Goal: Ask a question: Seek information or help from site administrators or community

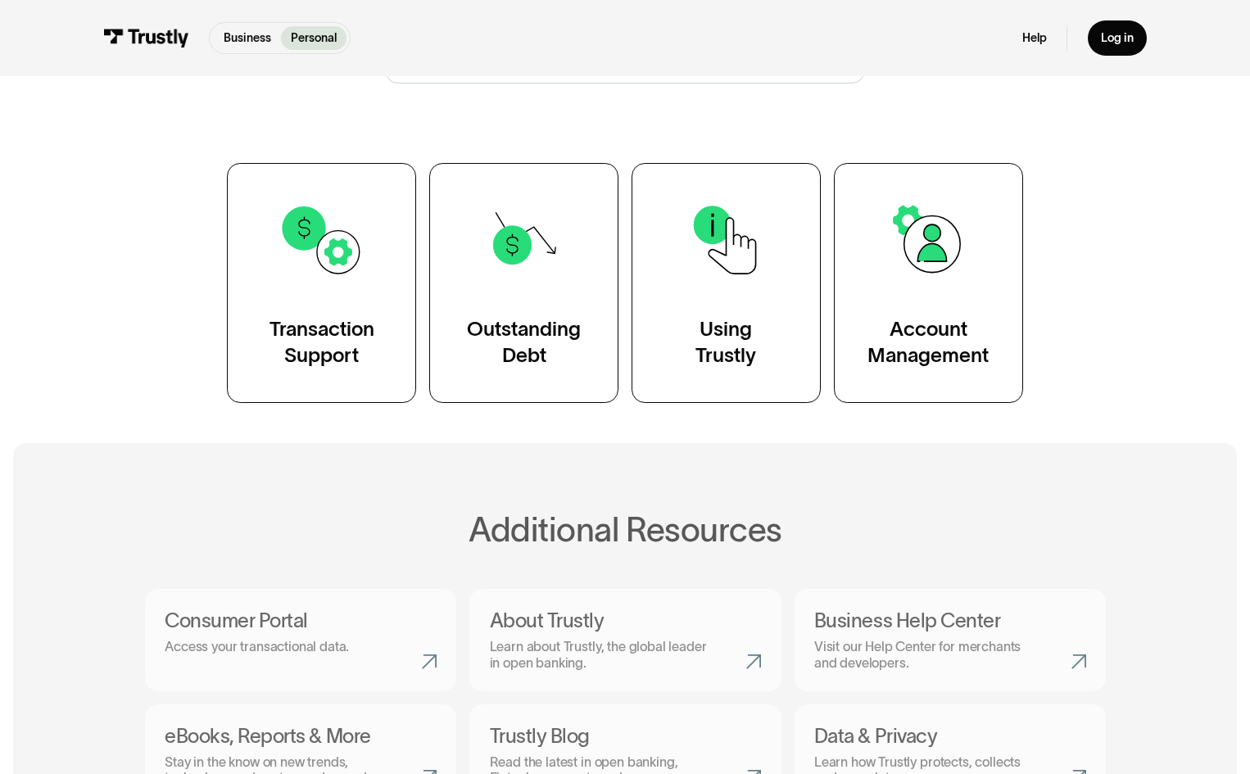
scroll to position [265, 0]
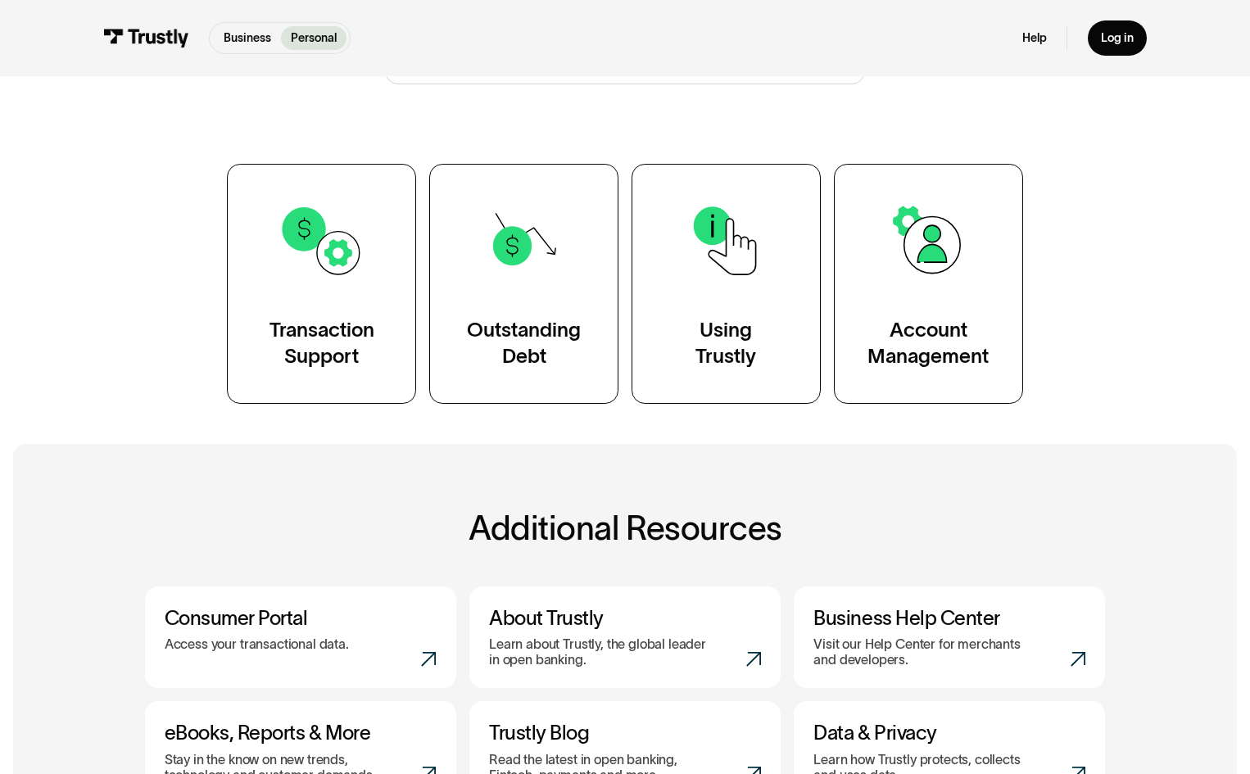
drag, startPoint x: 107, startPoint y: 395, endPoint x: 106, endPoint y: 384, distance: 10.7
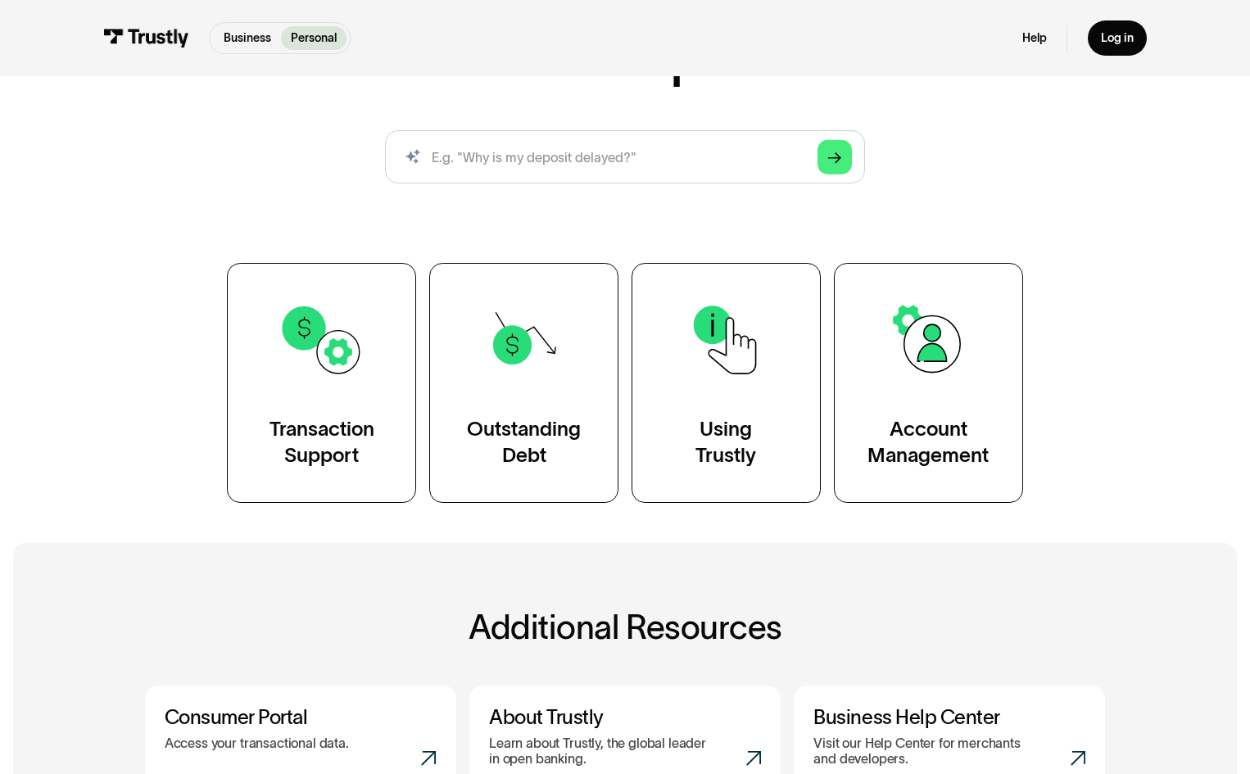
scroll to position [159, 0]
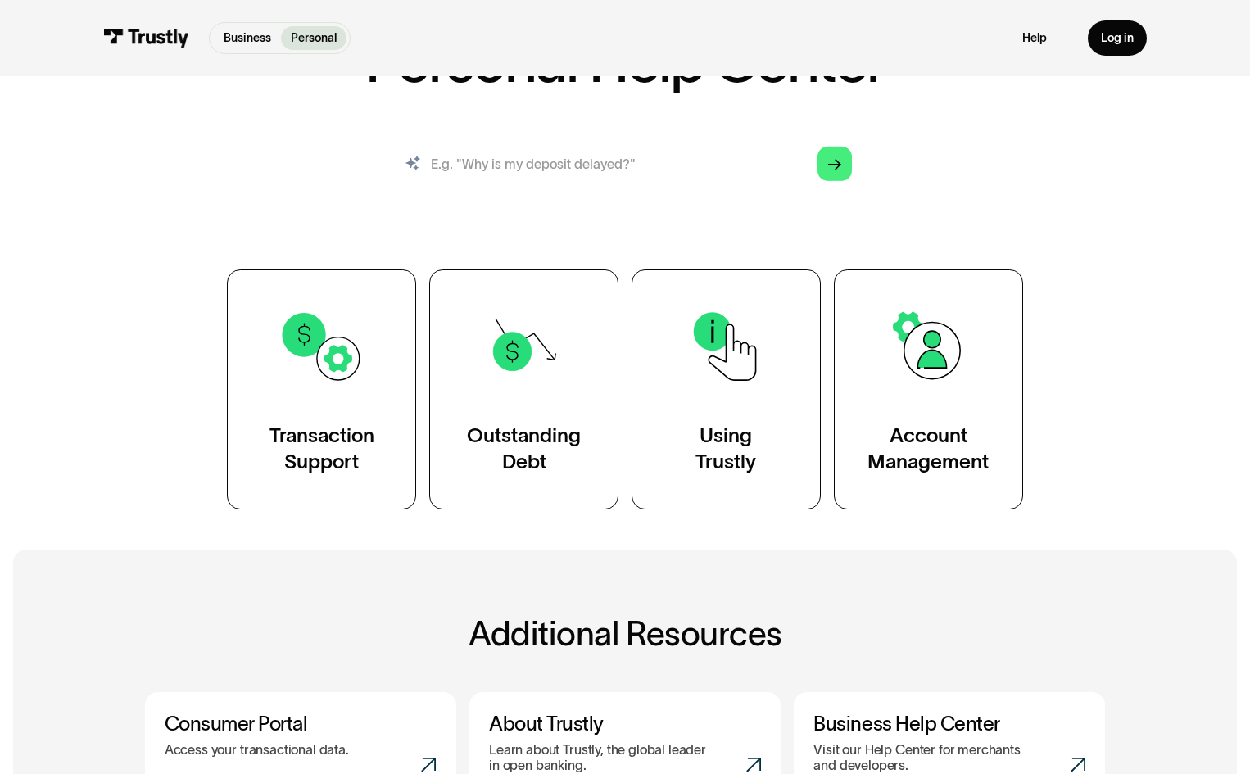
click at [568, 170] on input "search" at bounding box center [625, 163] width 480 height 53
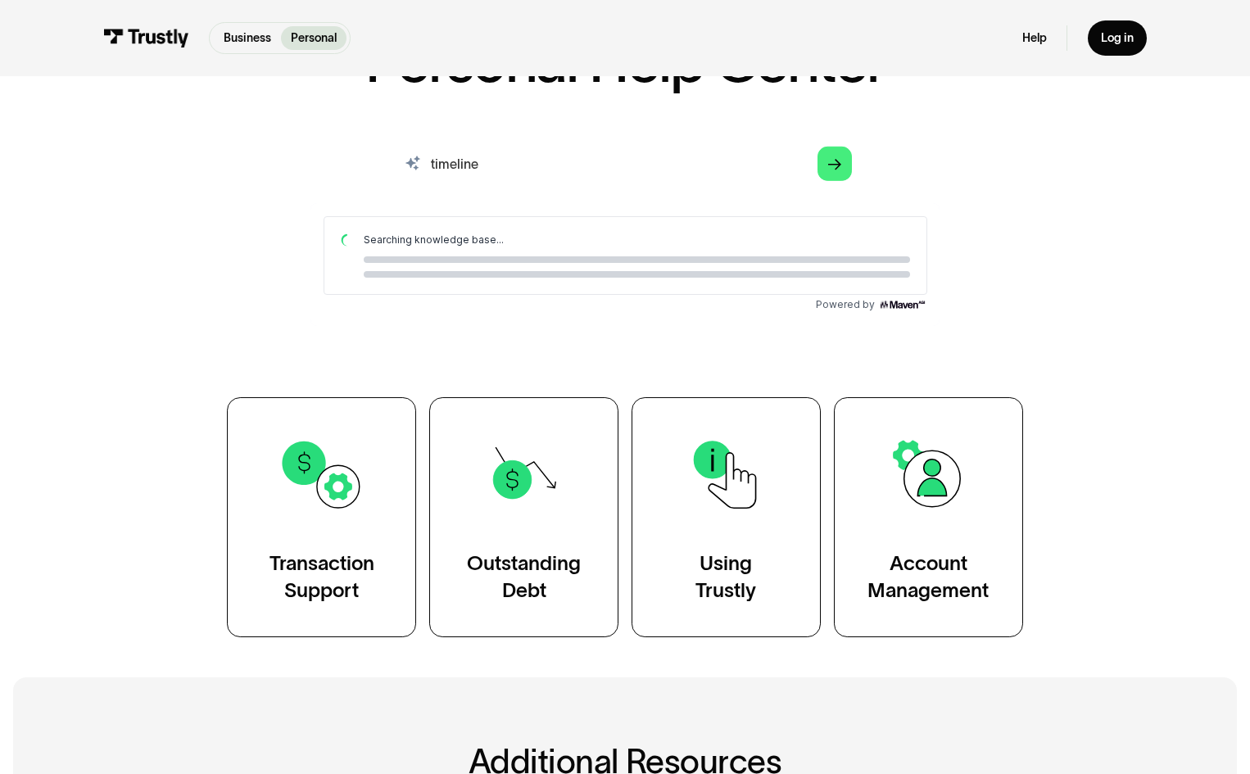
scroll to position [0, 0]
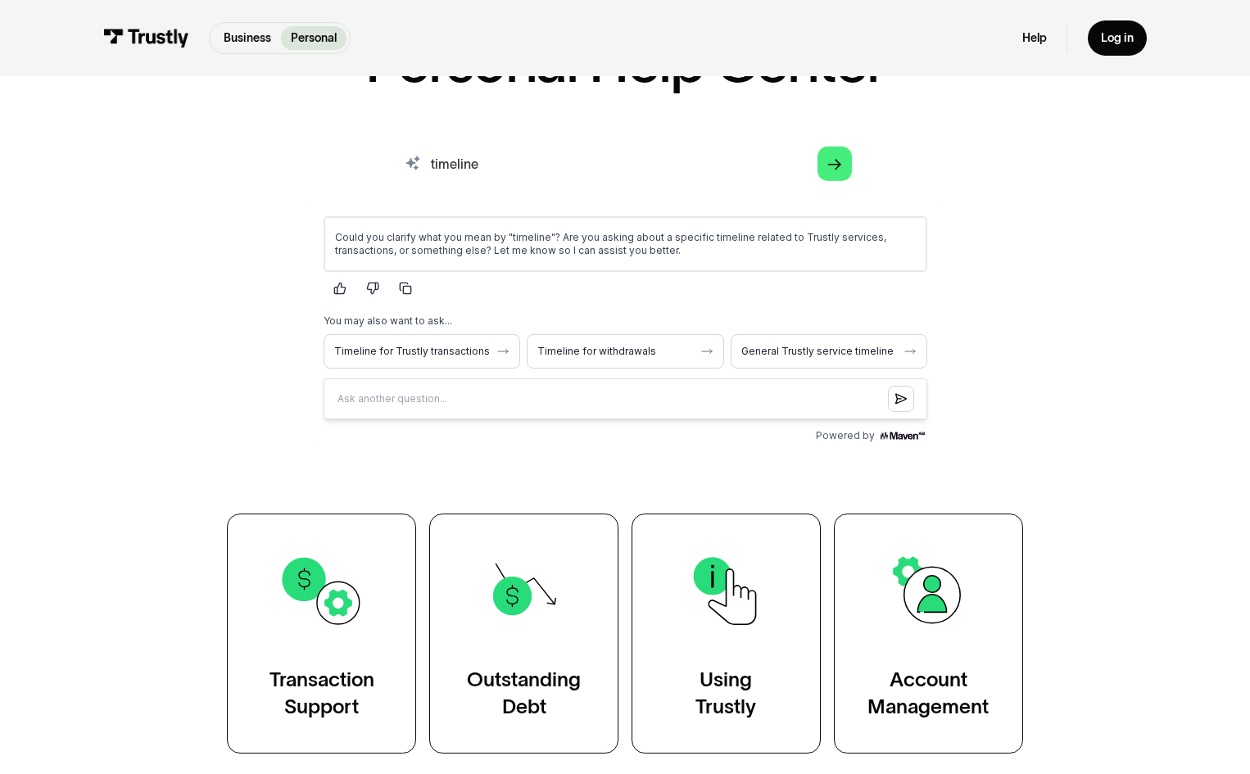
drag, startPoint x: 585, startPoint y: 170, endPoint x: 246, endPoint y: 170, distance: 338.2
click at [250, 169] on div "AI-powered search ( 1 / 4 ) Type your question and our smart search will find y…" at bounding box center [625, 292] width 961 height 310
click at [689, 355] on span "Timeline for withdrawals" at bounding box center [614, 351] width 156 height 13
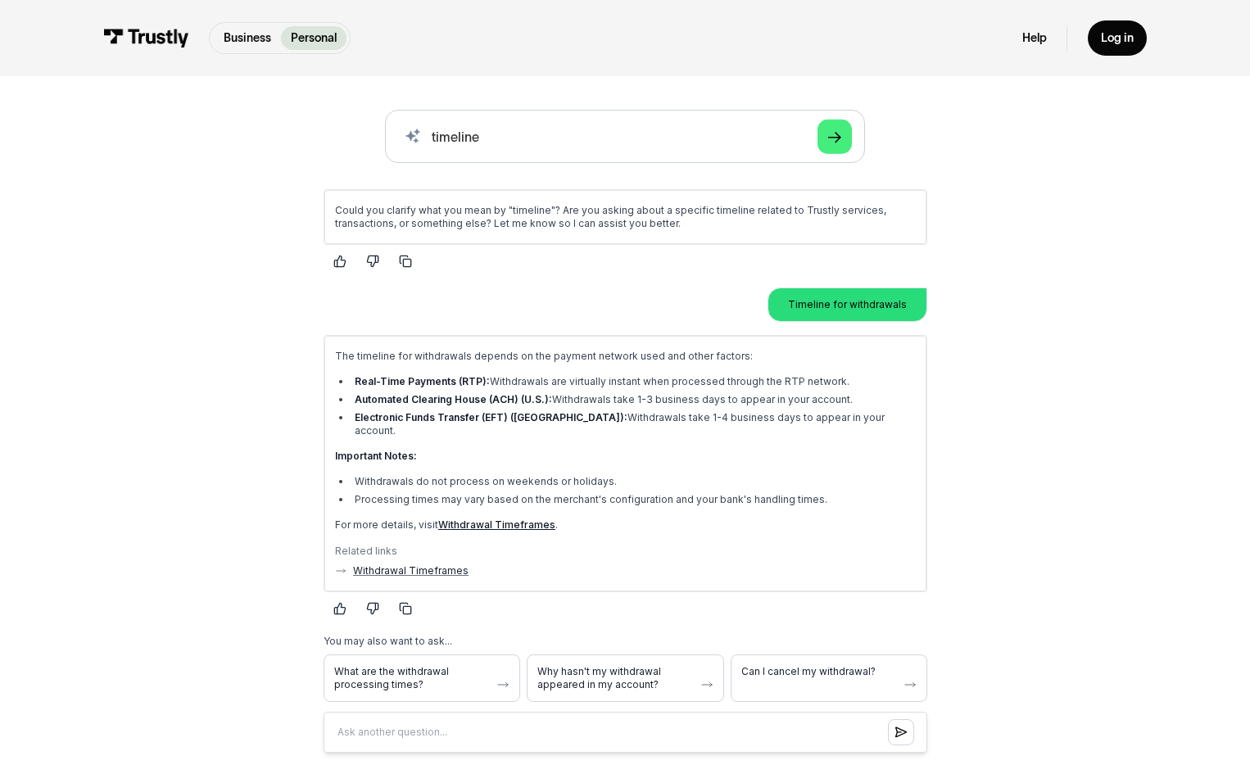
scroll to position [196, 0]
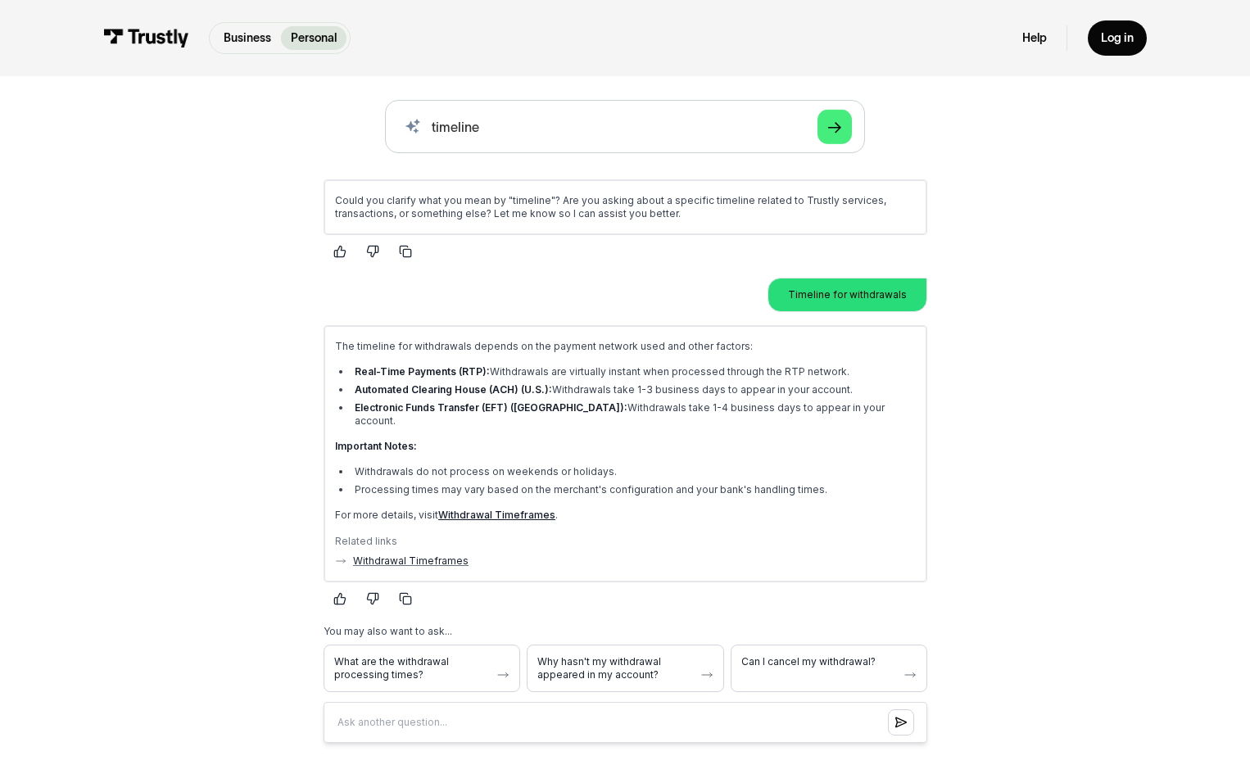
click at [499, 509] on link "Withdrawal Timeframes" at bounding box center [495, 515] width 117 height 12
click at [517, 138] on input "timeline" at bounding box center [625, 126] width 480 height 53
type input "t"
type input "looking into my withdrawal. i made it [DATE], it said authorized until [DATE] i…"
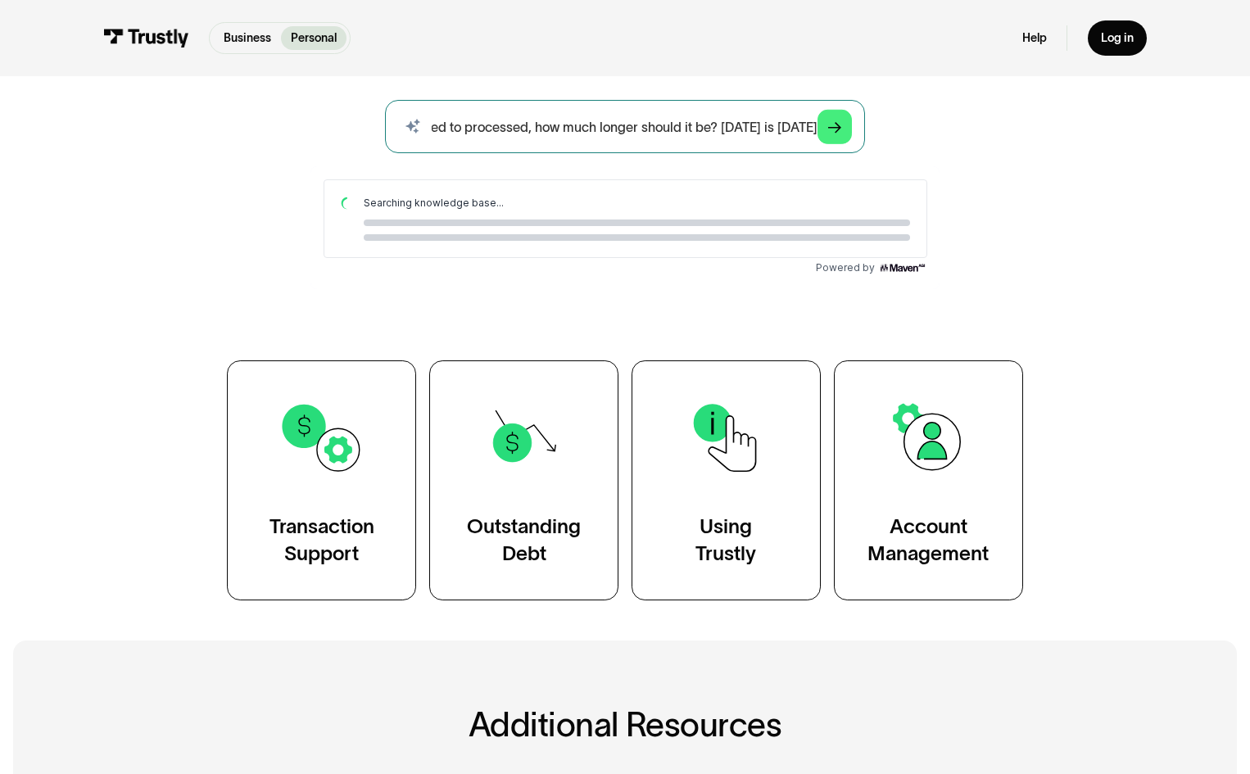
scroll to position [0, 0]
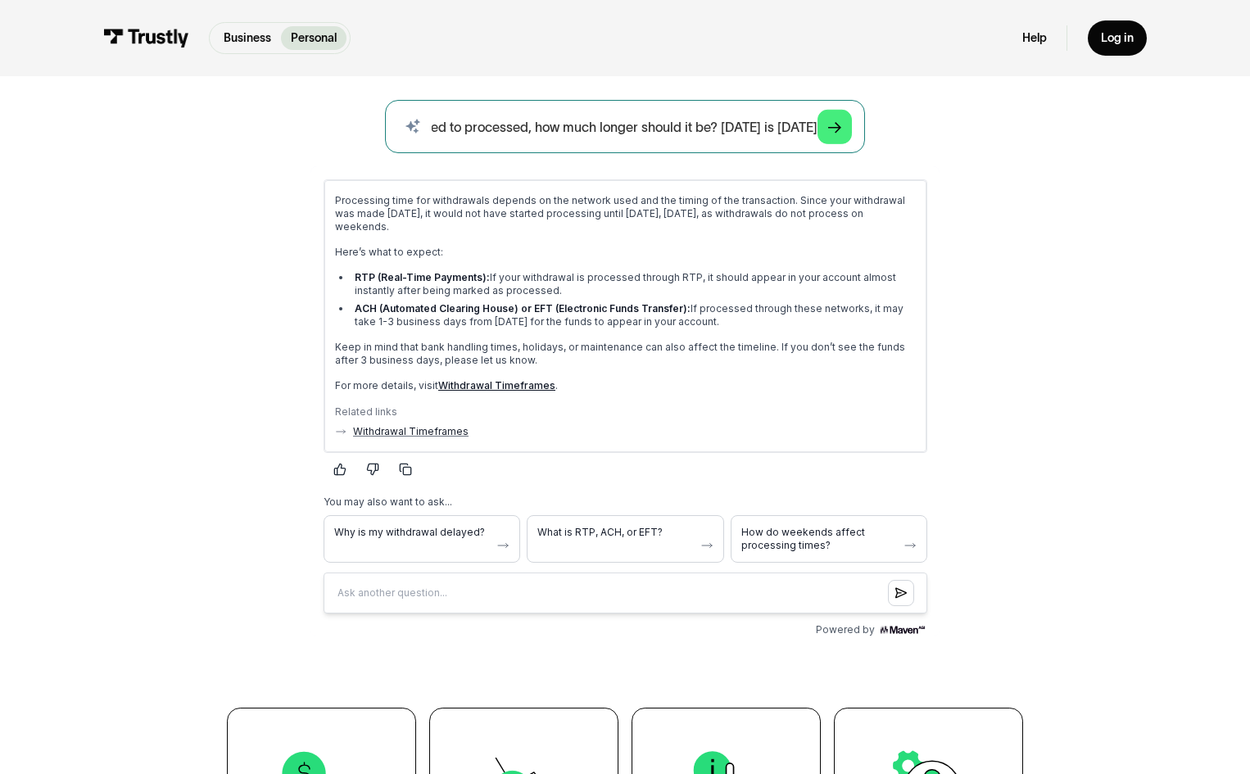
click at [717, 135] on input "looking into my withdrawal. i made it [DATE], it said authorized until [DATE] i…" at bounding box center [625, 126] width 480 height 53
click at [735, 129] on input "looking into my withdrawal. i made it [DATE], it said authorized until [DATE] i…" at bounding box center [625, 126] width 480 height 53
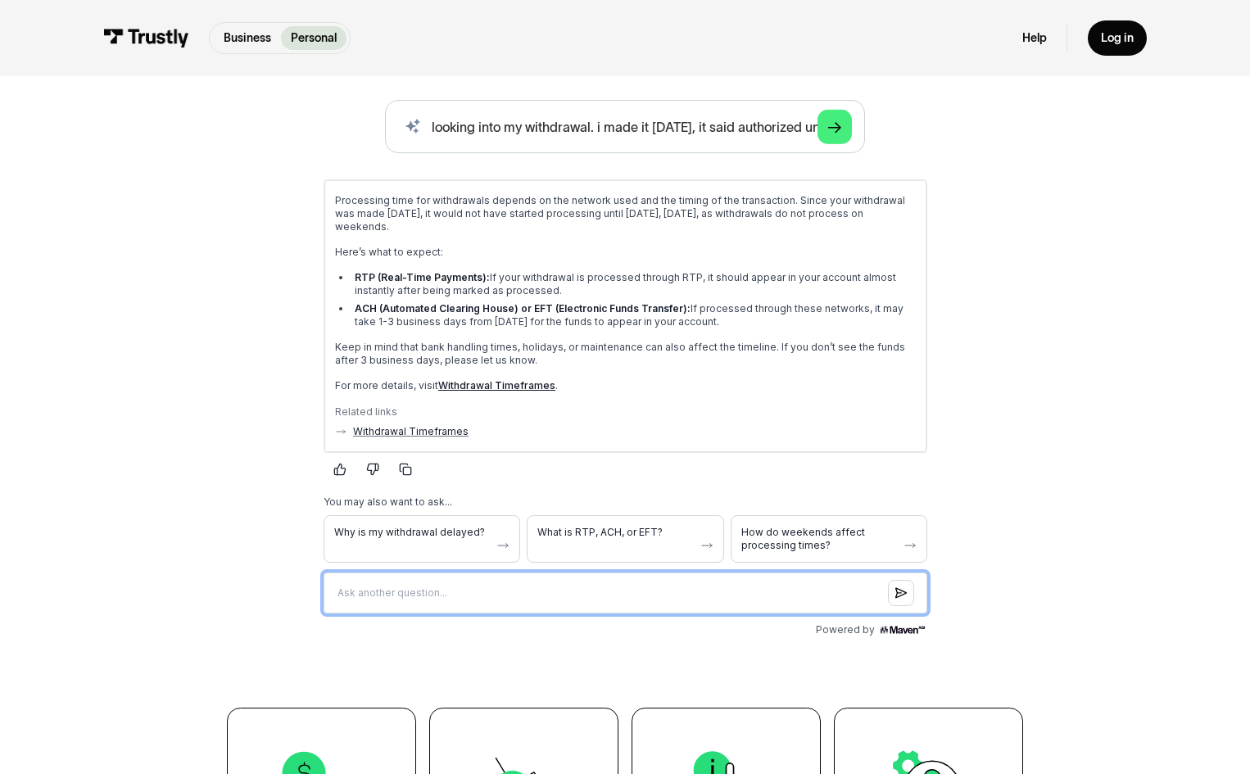
click at [477, 581] on input "Question box" at bounding box center [625, 592] width 604 height 41
type input "how do i know if it was rtp or ach?"
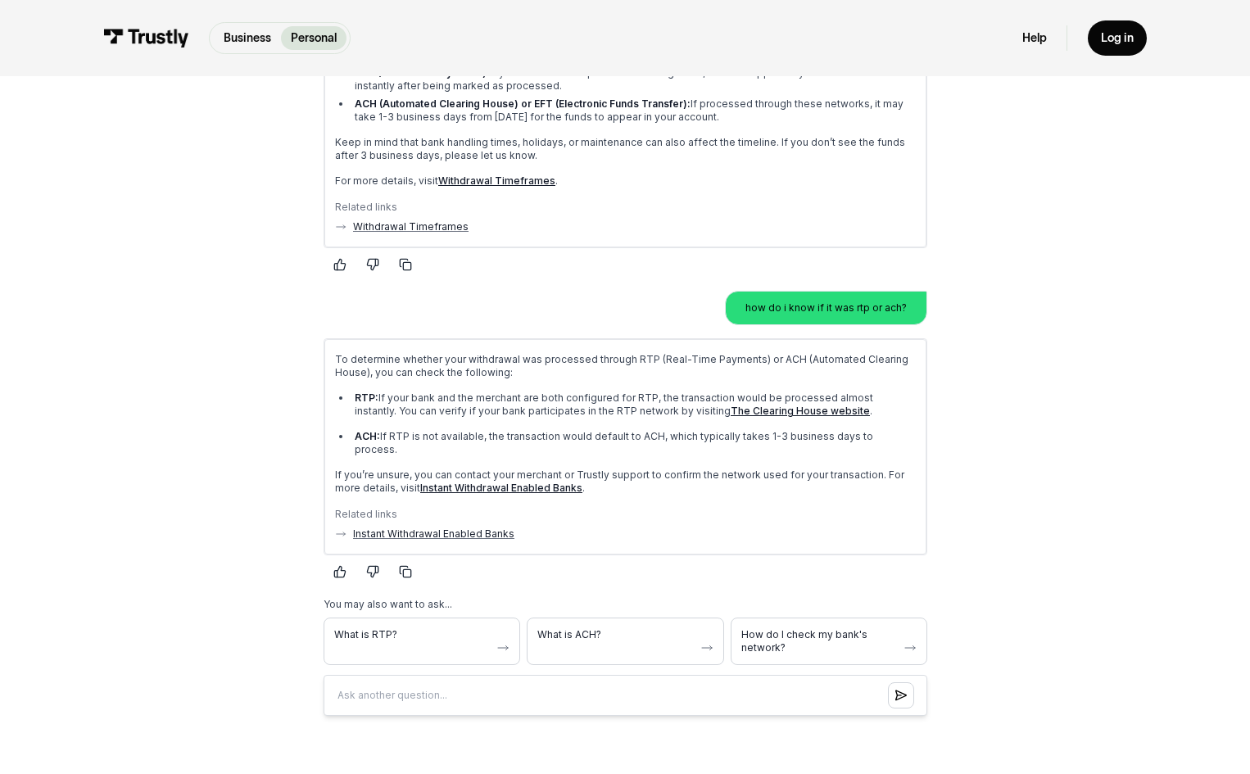
scroll to position [417, 0]
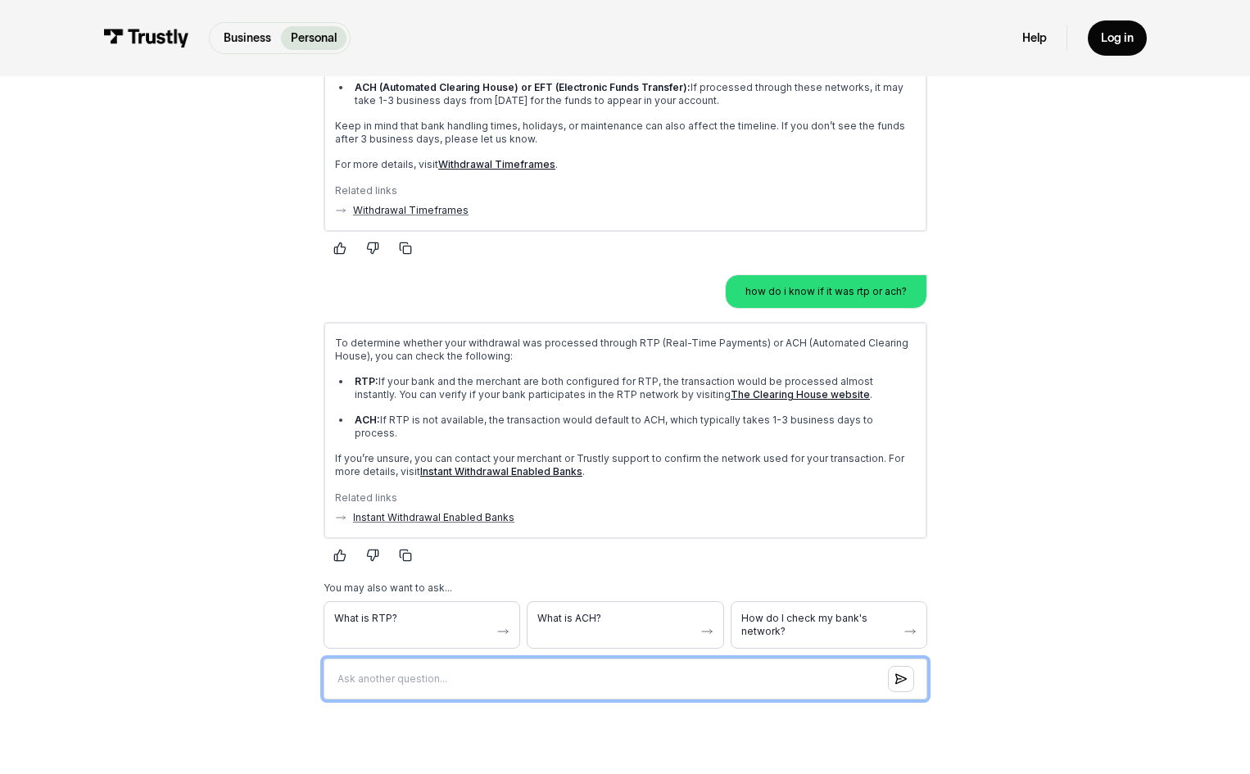
click at [434, 659] on input "Question box" at bounding box center [625, 679] width 604 height 41
type input "i mean its bank of america which is in fact an instant withdrawal enabled bank.…"
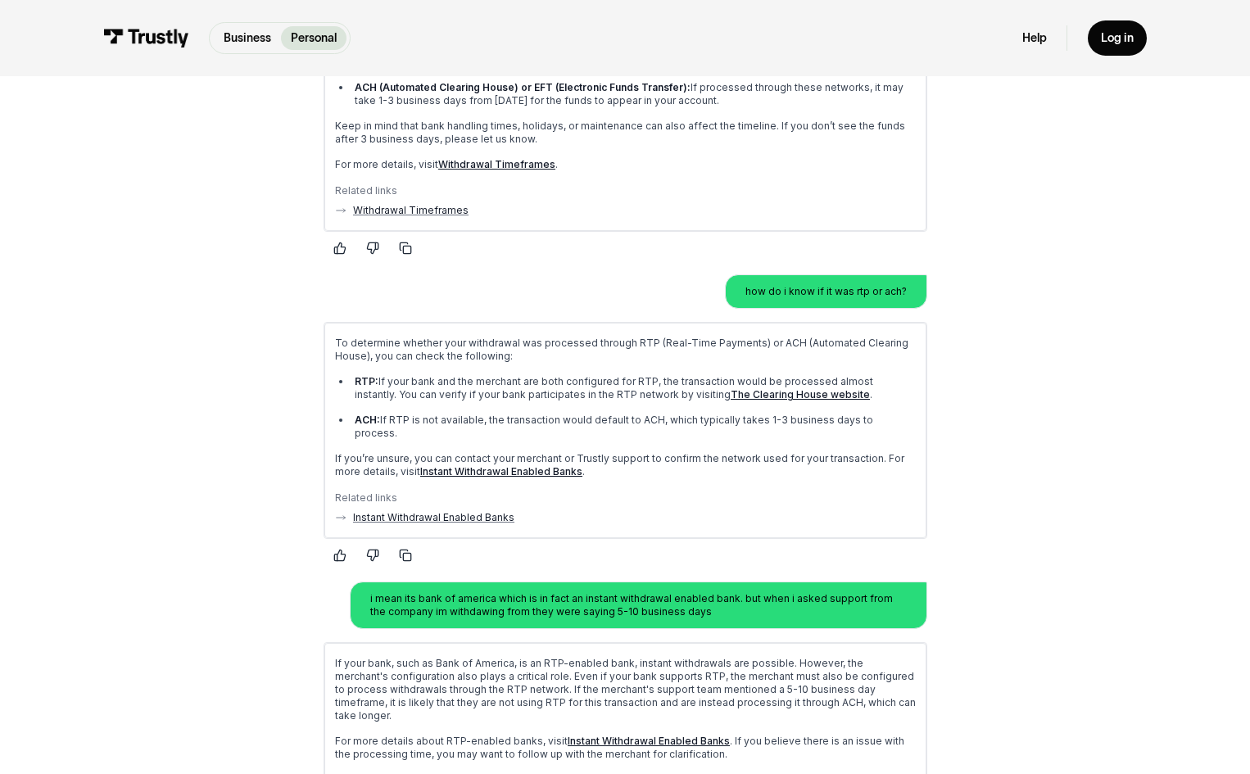
drag, startPoint x: 219, startPoint y: 531, endPoint x: 228, endPoint y: 538, distance: 10.5
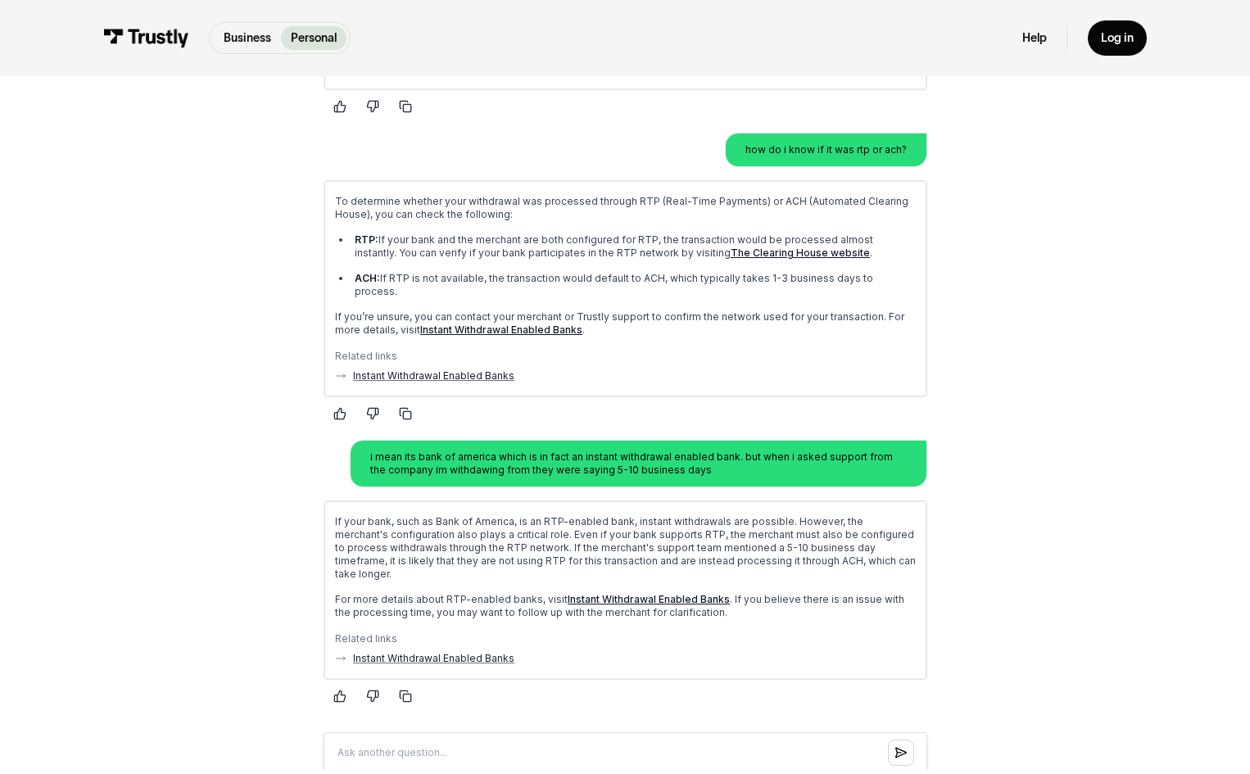
scroll to position [571, 0]
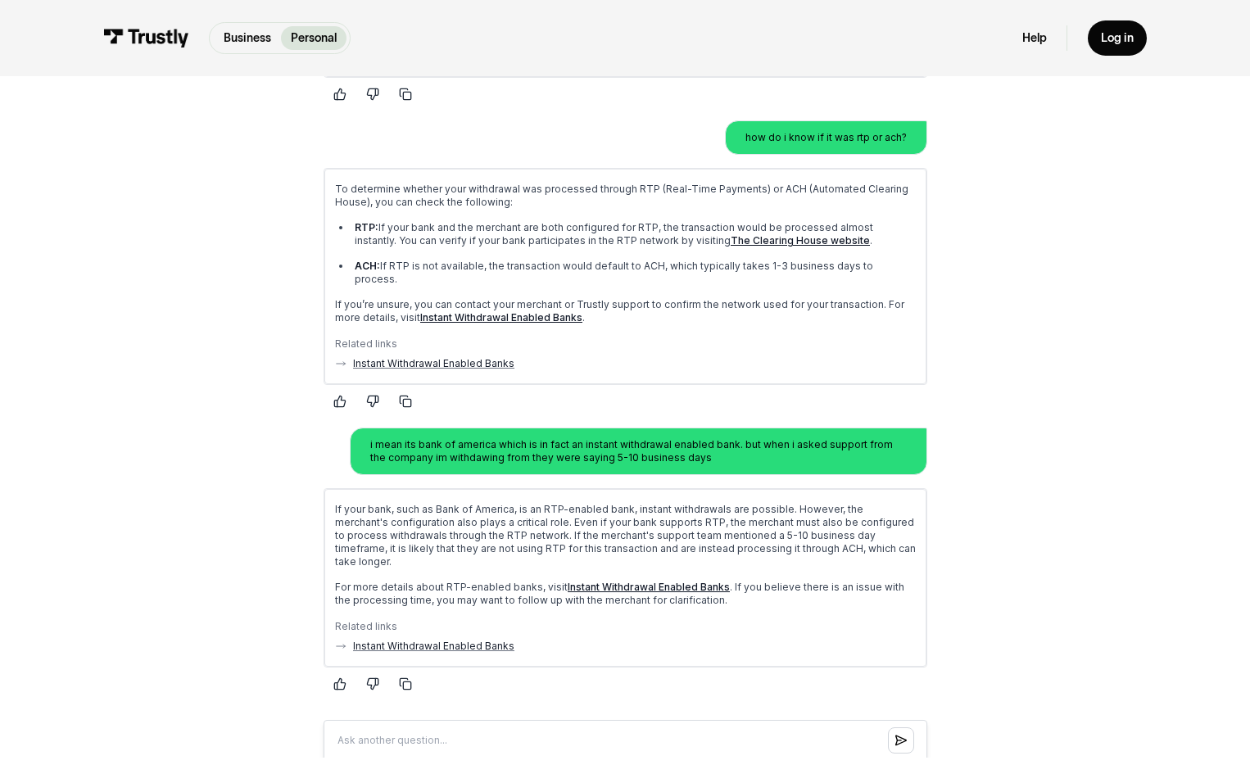
drag, startPoint x: 197, startPoint y: 487, endPoint x: 210, endPoint y: 513, distance: 29.7
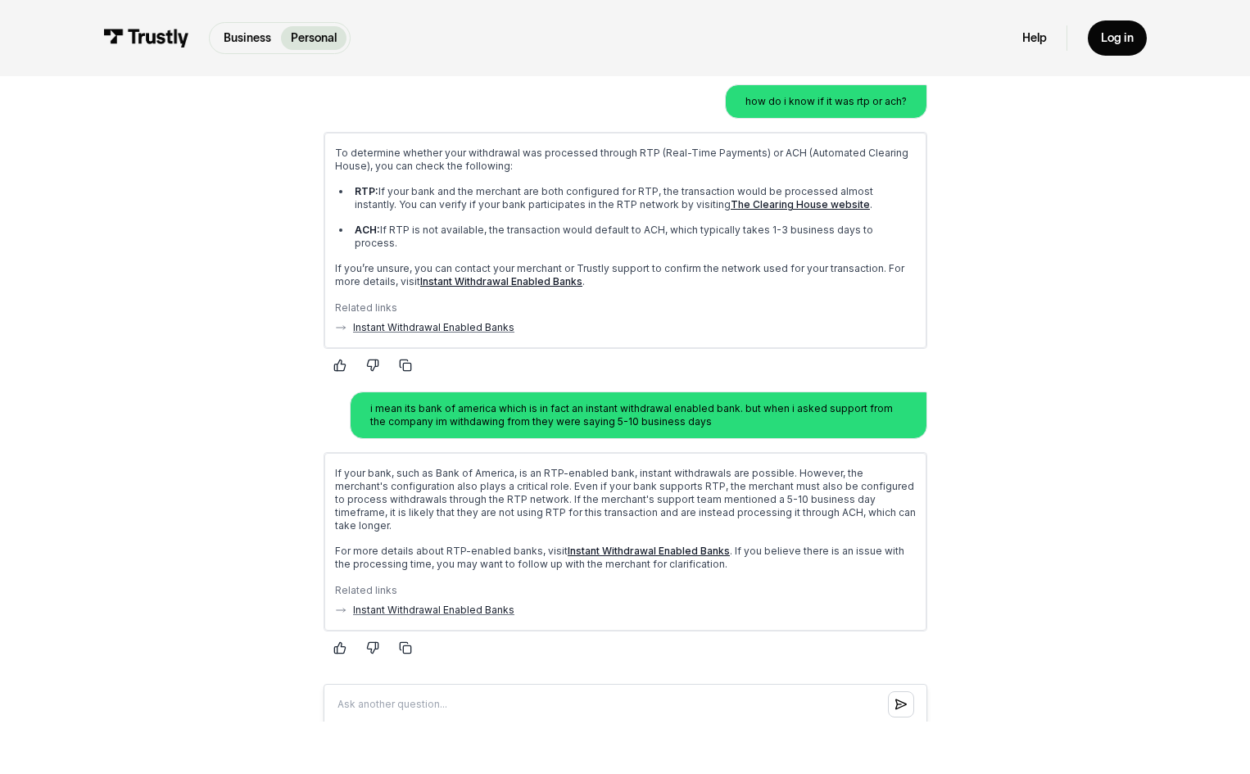
scroll to position [668, 0]
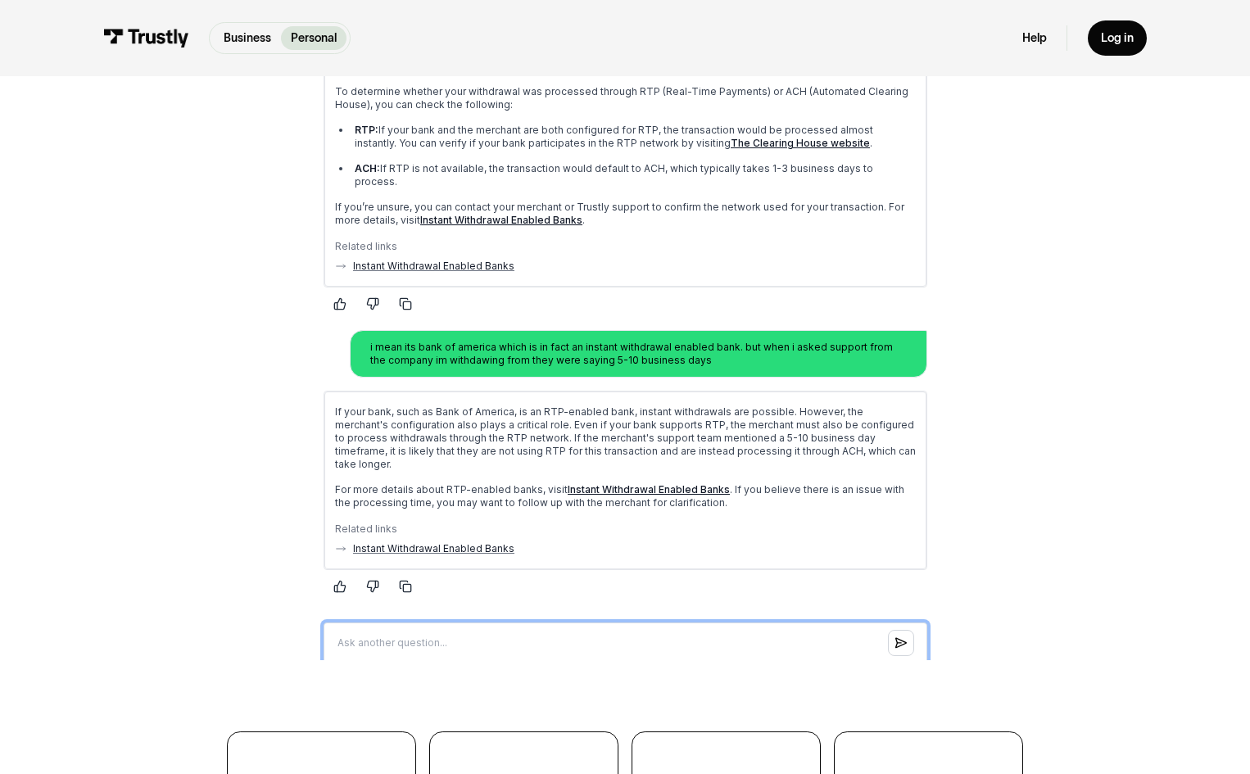
click at [540, 623] on input "Question box" at bounding box center [625, 643] width 604 height 41
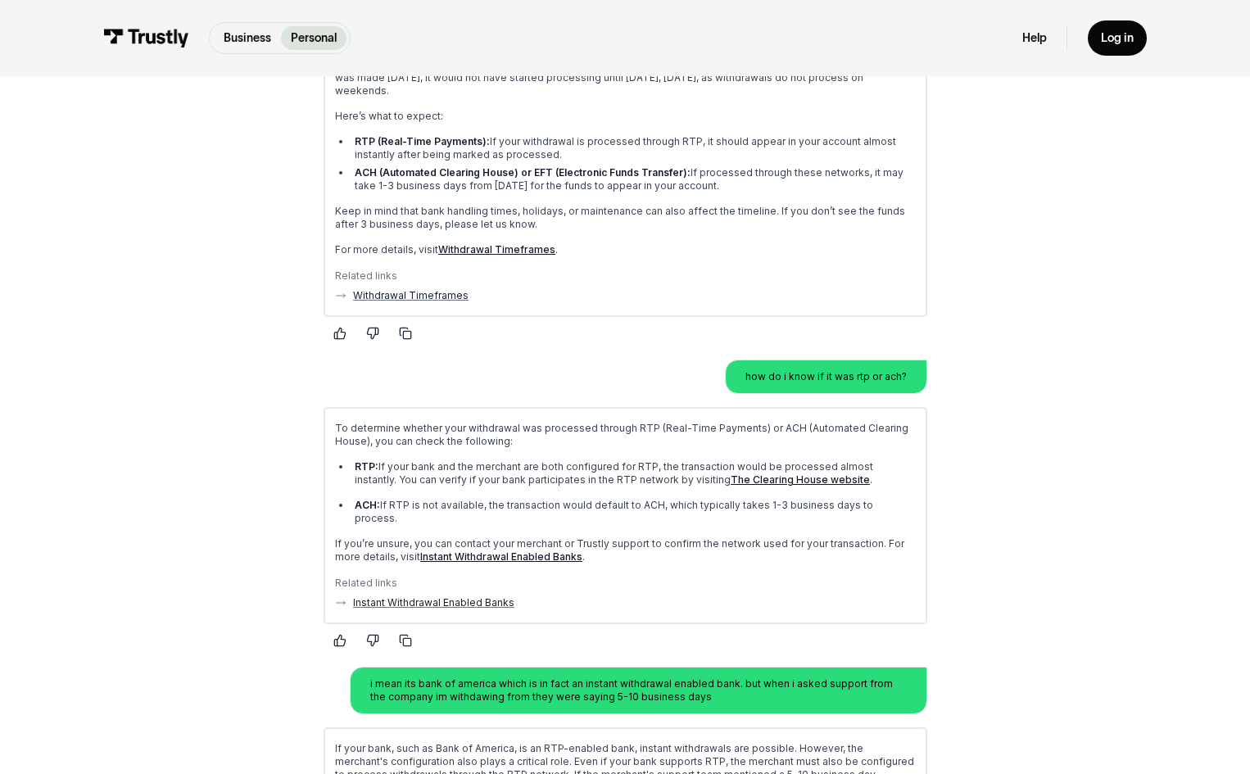
scroll to position [333, 0]
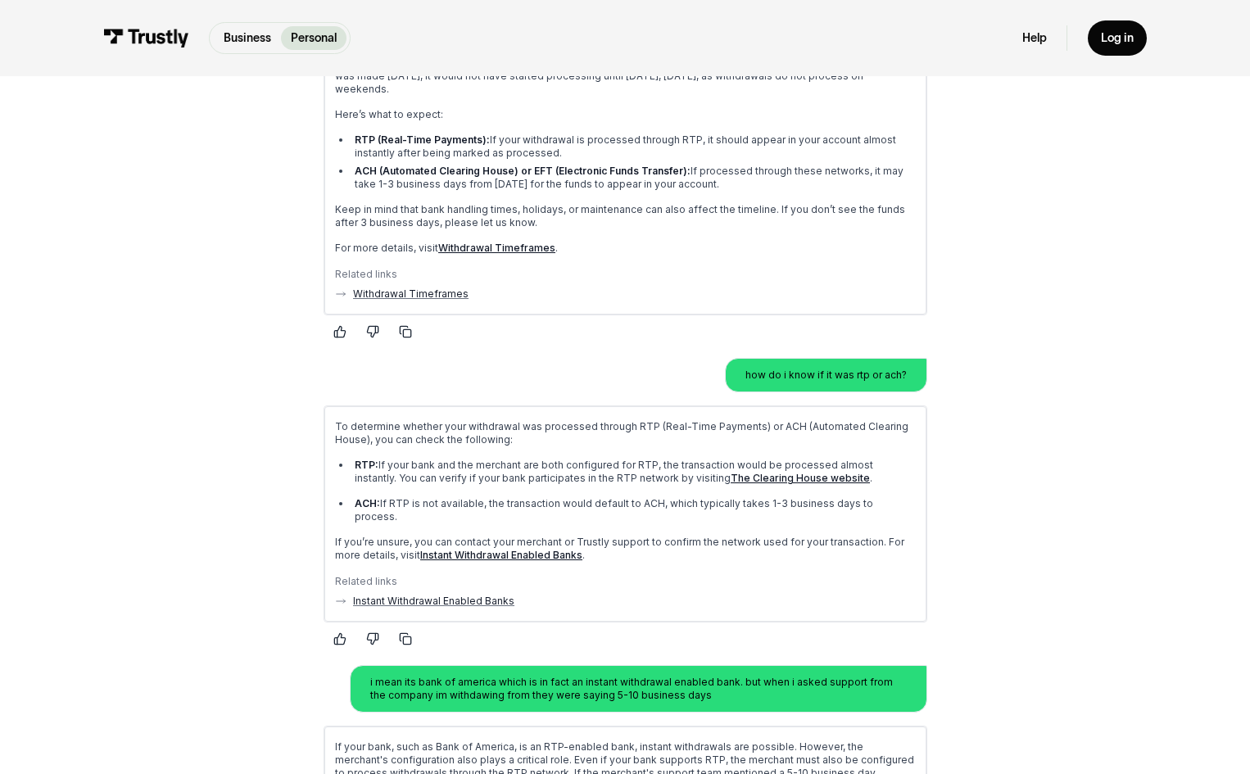
drag, startPoint x: 155, startPoint y: 525, endPoint x: 197, endPoint y: 606, distance: 91.6
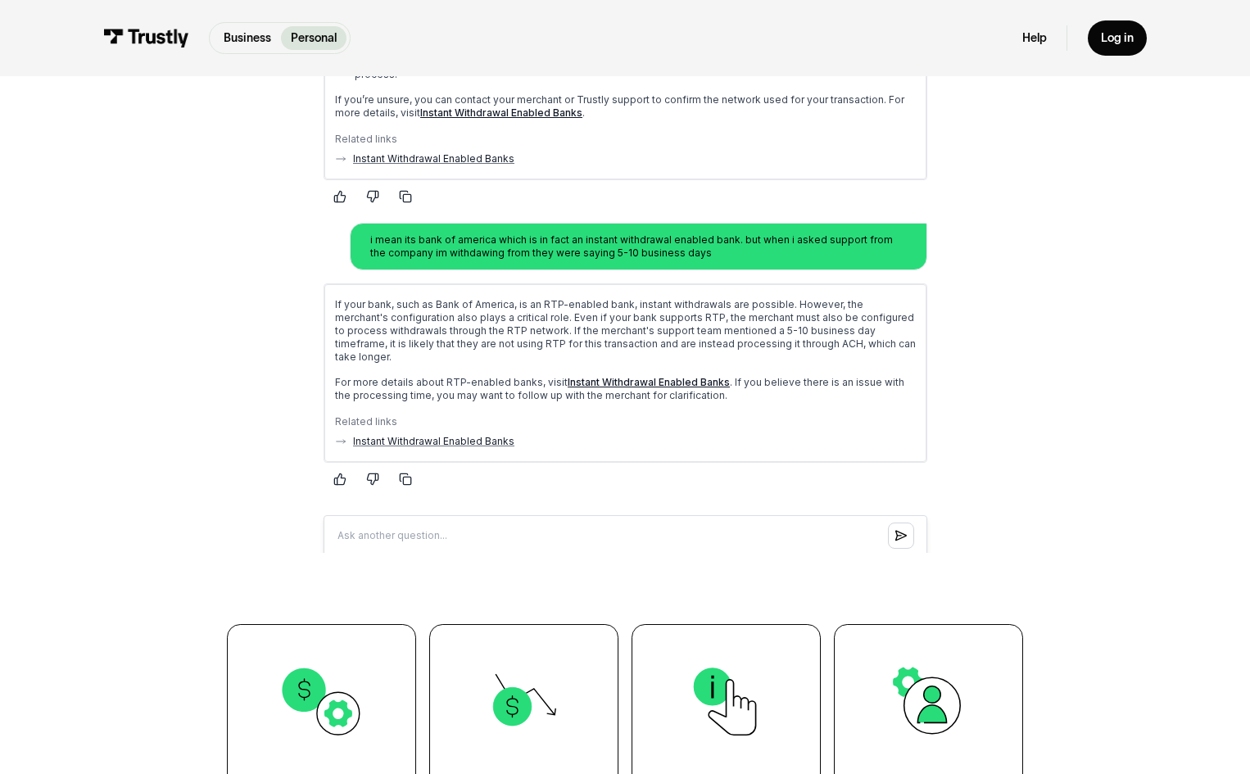
scroll to position [795, 0]
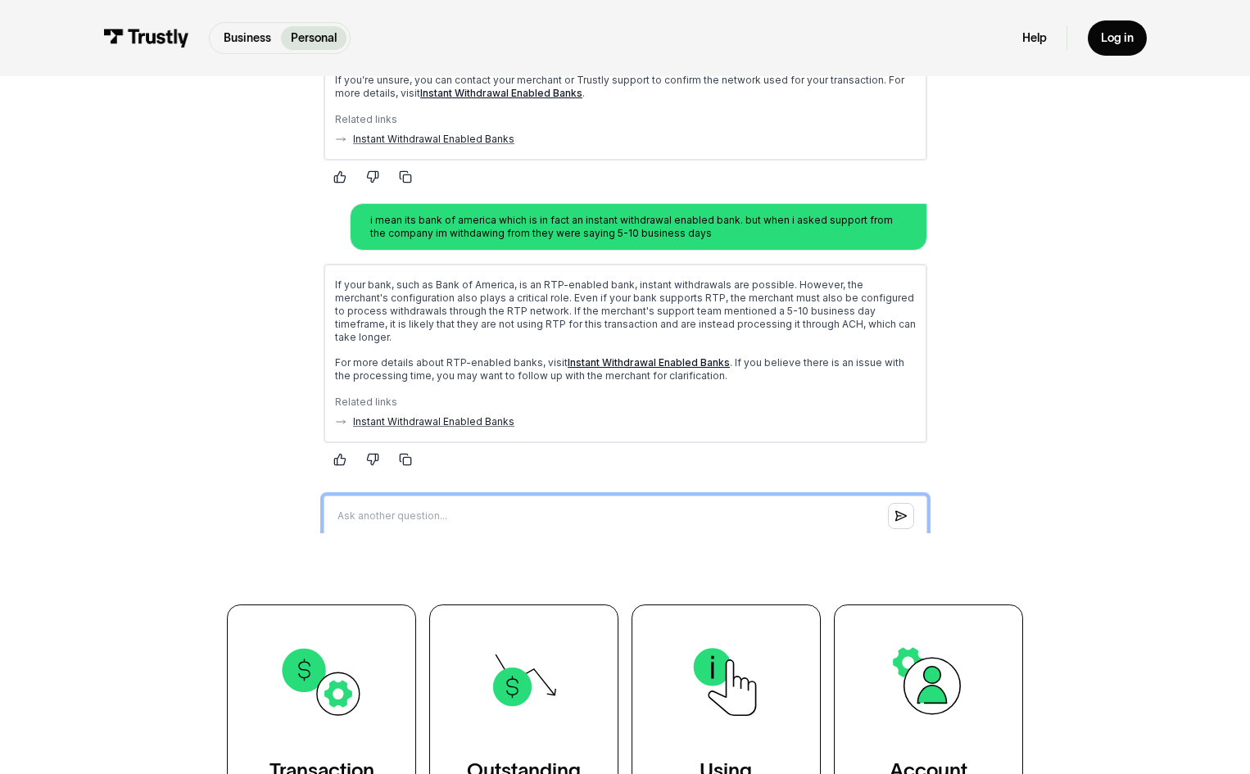
click at [491, 496] on input "Question box" at bounding box center [625, 516] width 604 height 41
type input "i dont htink its an issue im just curious as to when it will come in. like spec…"
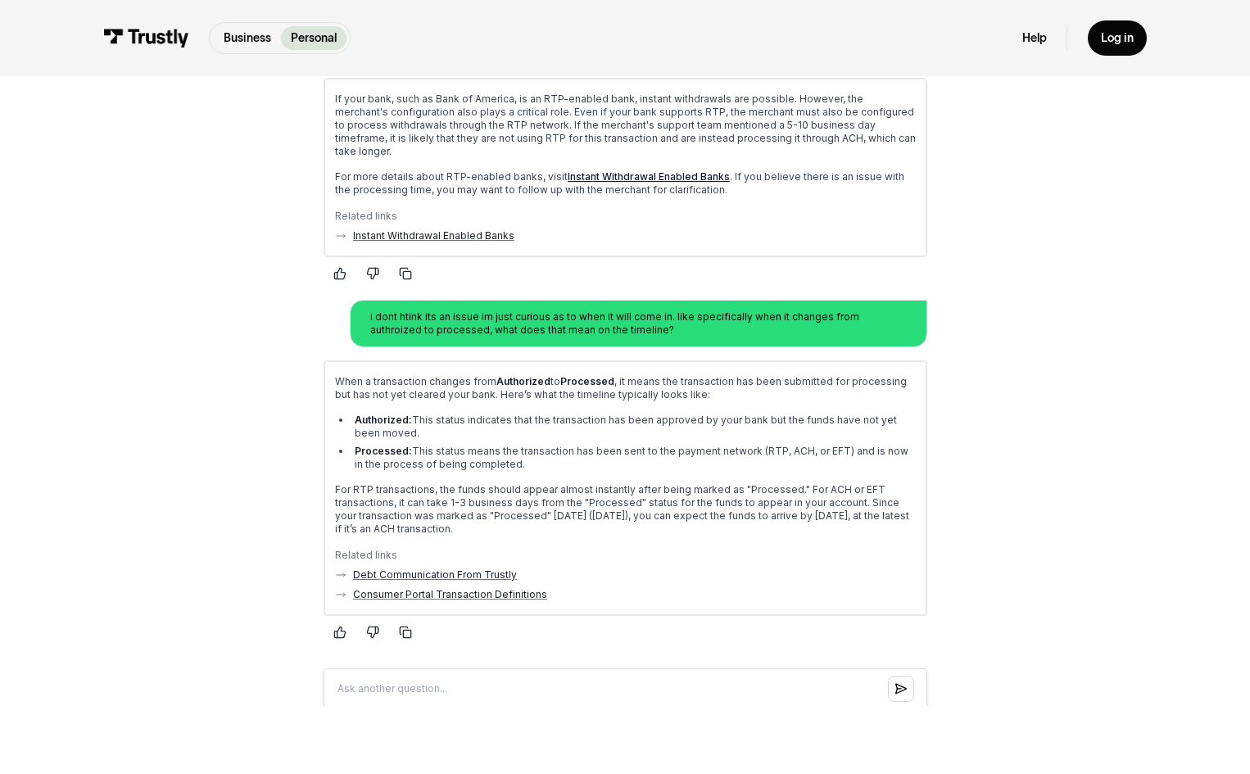
scroll to position [965, 0]
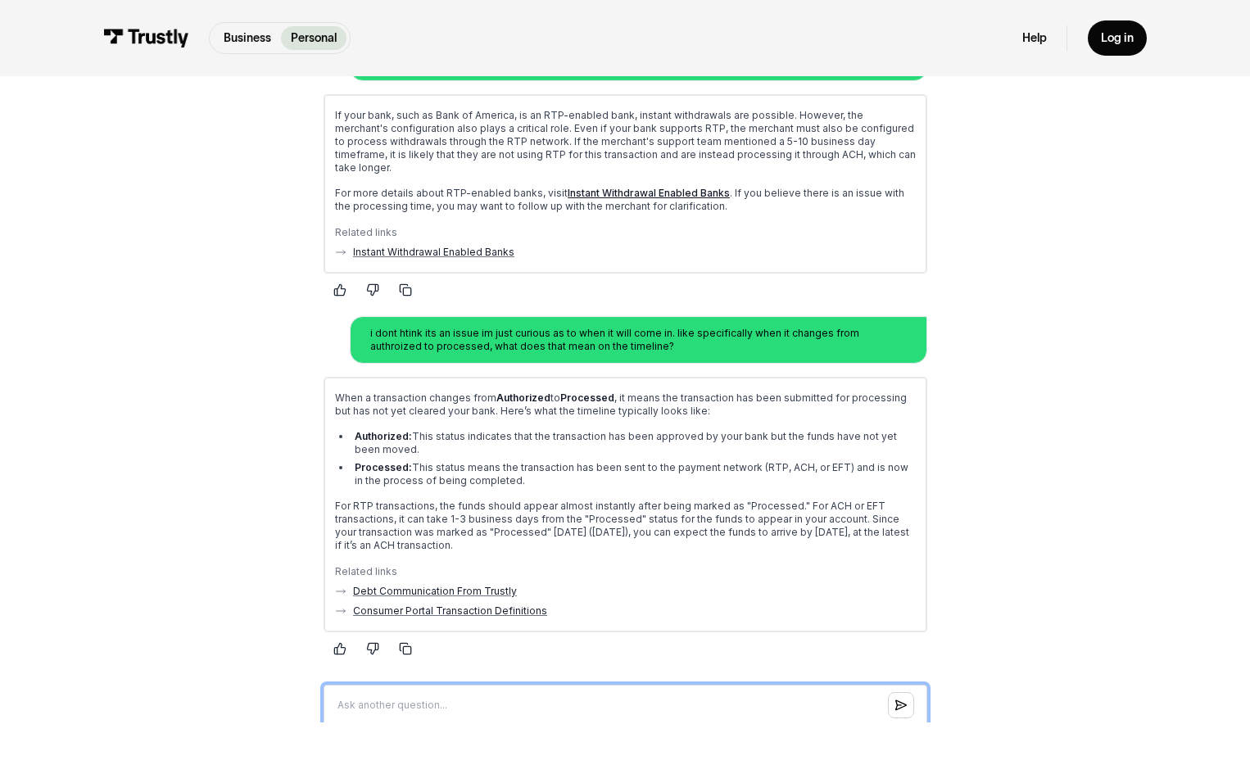
drag, startPoint x: 487, startPoint y: 667, endPoint x: 471, endPoint y: 540, distance: 128.0
click at [487, 685] on input "Question box" at bounding box center [625, 705] width 604 height 41
click at [47, 527] on div "Personal Help Center AI-powered search ( 1 / 4 ) Type your question and our sma…" at bounding box center [625, 77] width 1250 height 1913
click at [421, 685] on input "Question box" at bounding box center [625, 705] width 604 height 41
type input "could i see it tonight or [DATE]?"
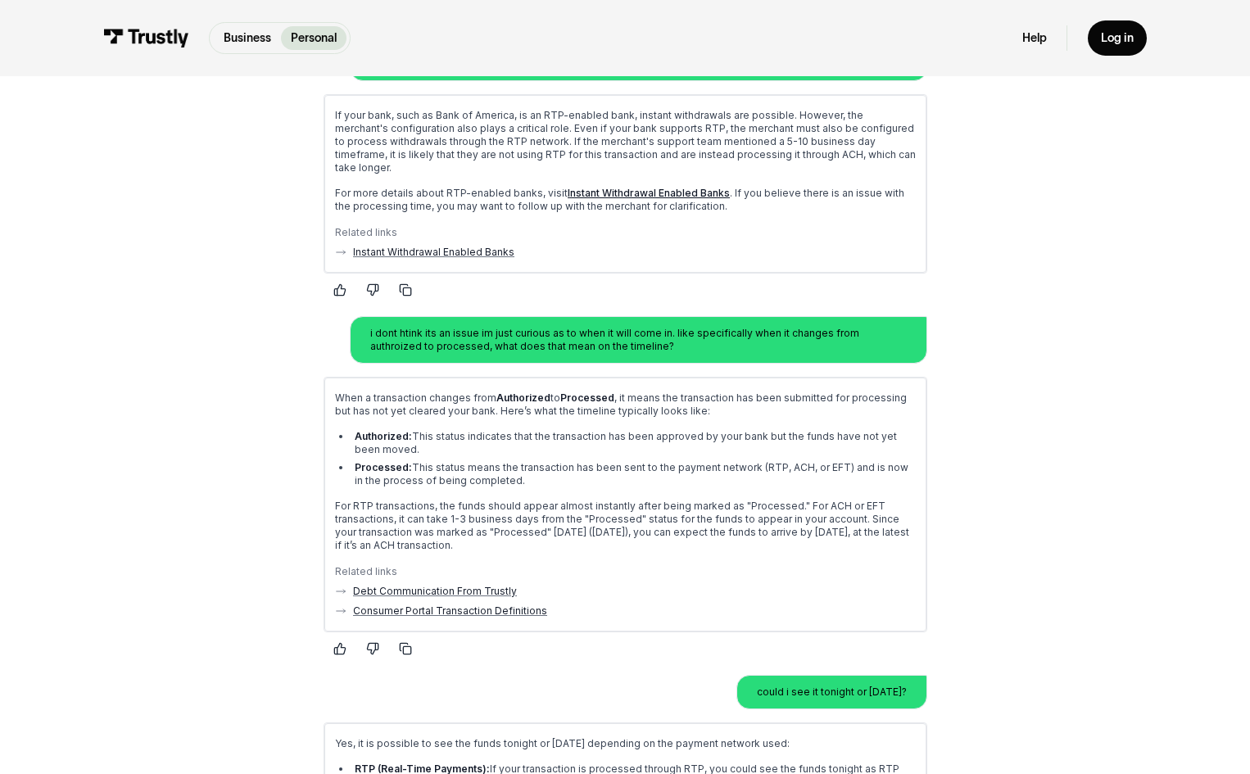
drag, startPoint x: 177, startPoint y: 561, endPoint x: 197, endPoint y: 621, distance: 63.2
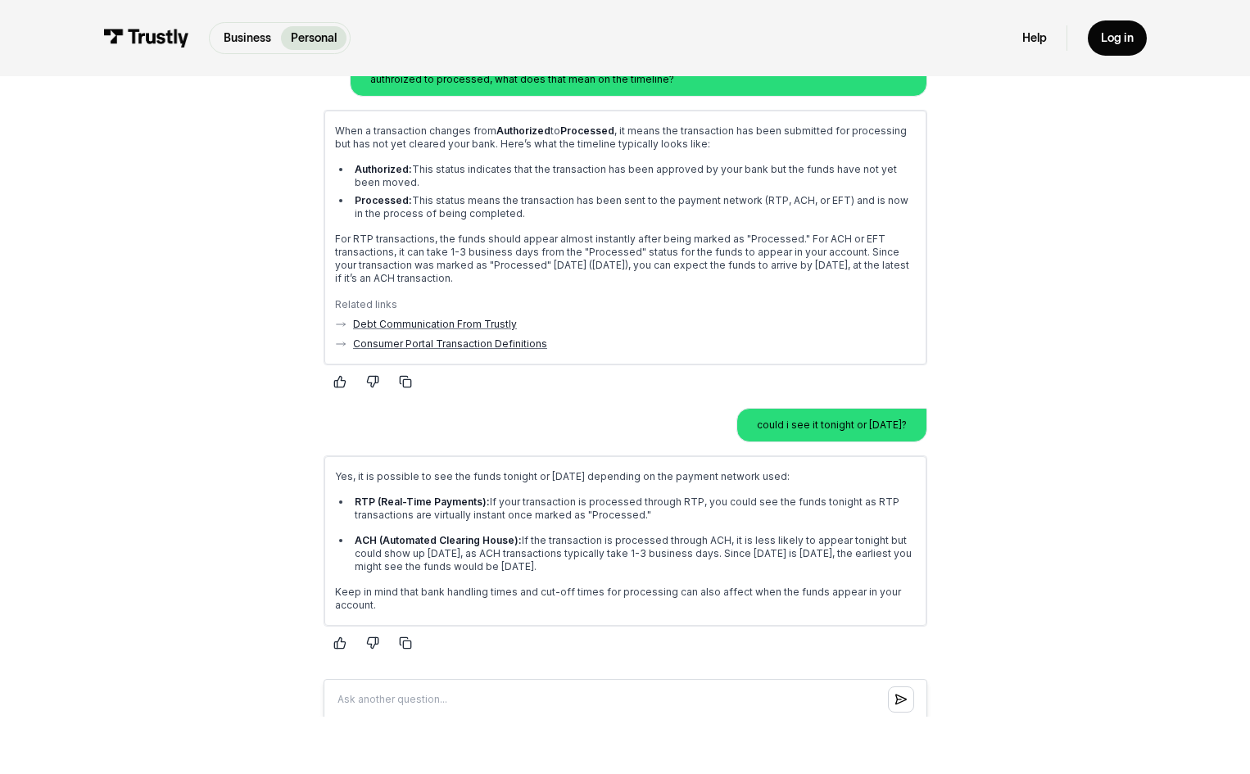
scroll to position [1246, 0]
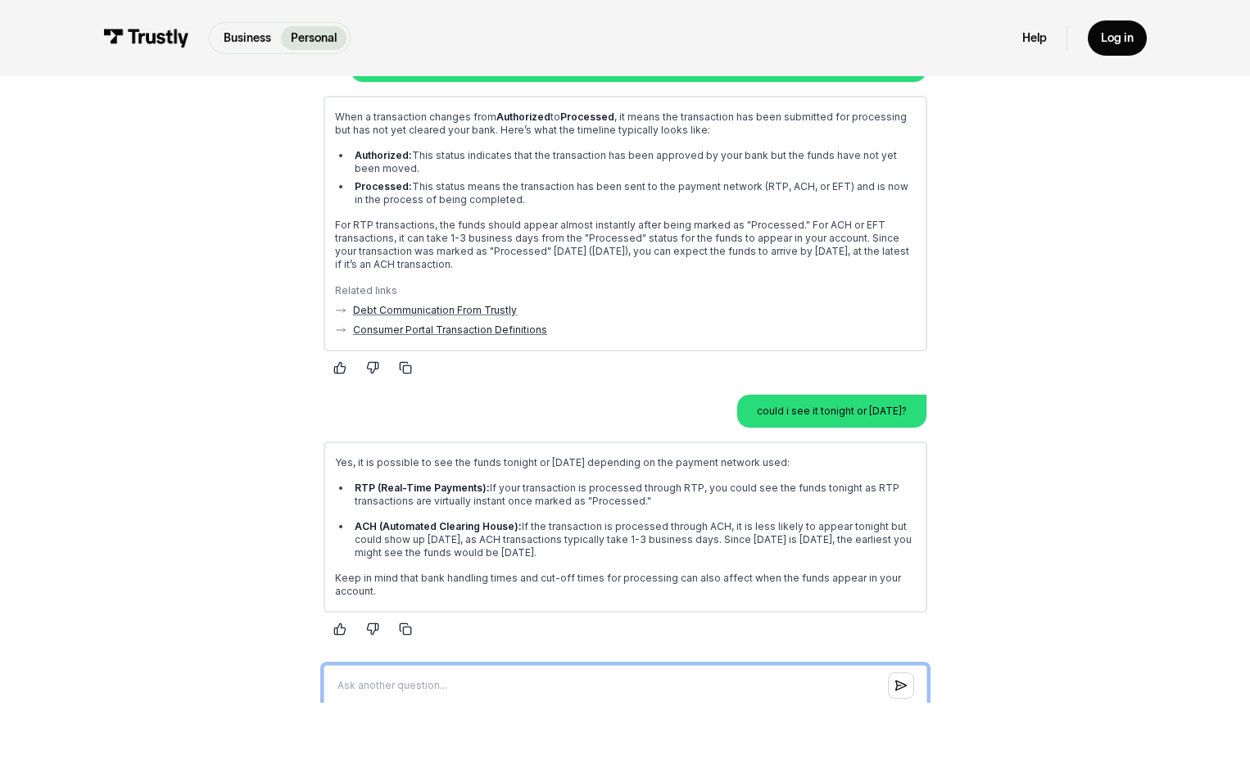
click at [432, 666] on input "Question box" at bounding box center [625, 686] width 604 height 41
click at [567, 666] on input "Question box" at bounding box center [625, 686] width 604 height 41
click at [661, 617] on div at bounding box center [625, 630] width 604 height 26
click at [567, 666] on input "Question box" at bounding box center [625, 686] width 604 height 41
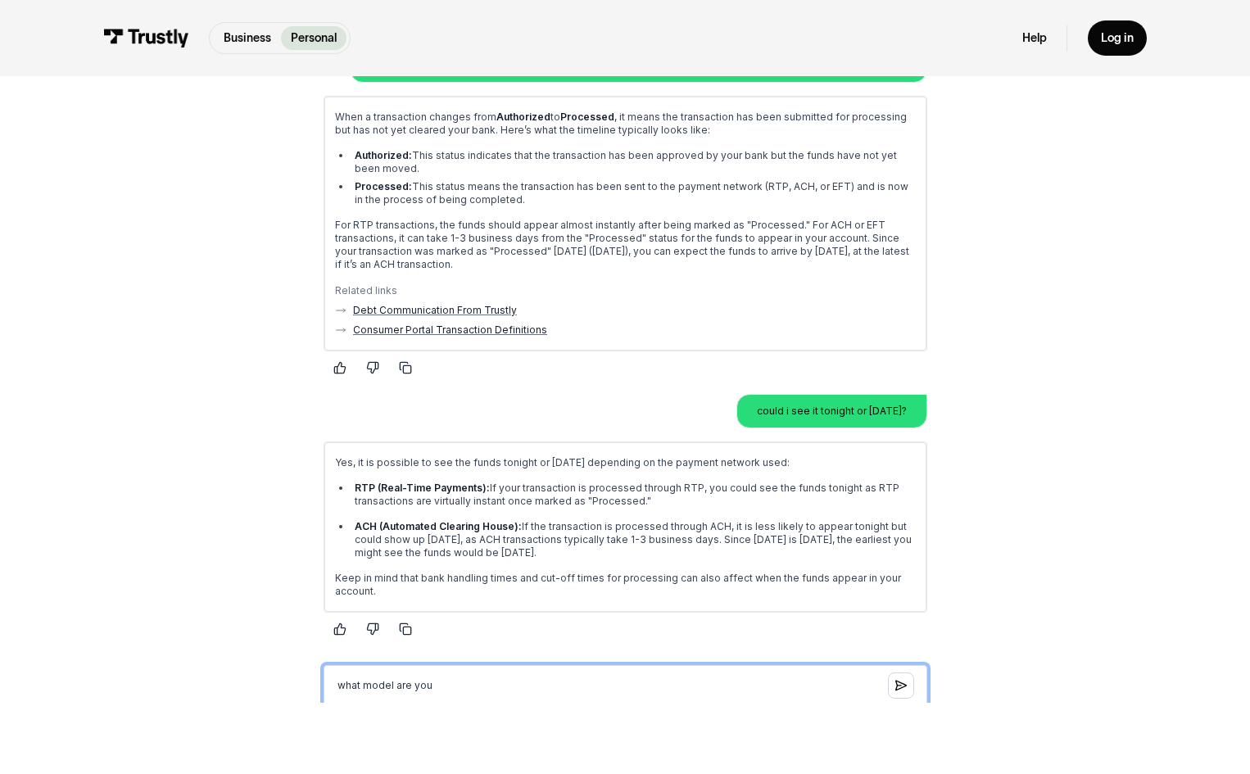
type input "what model are you?"
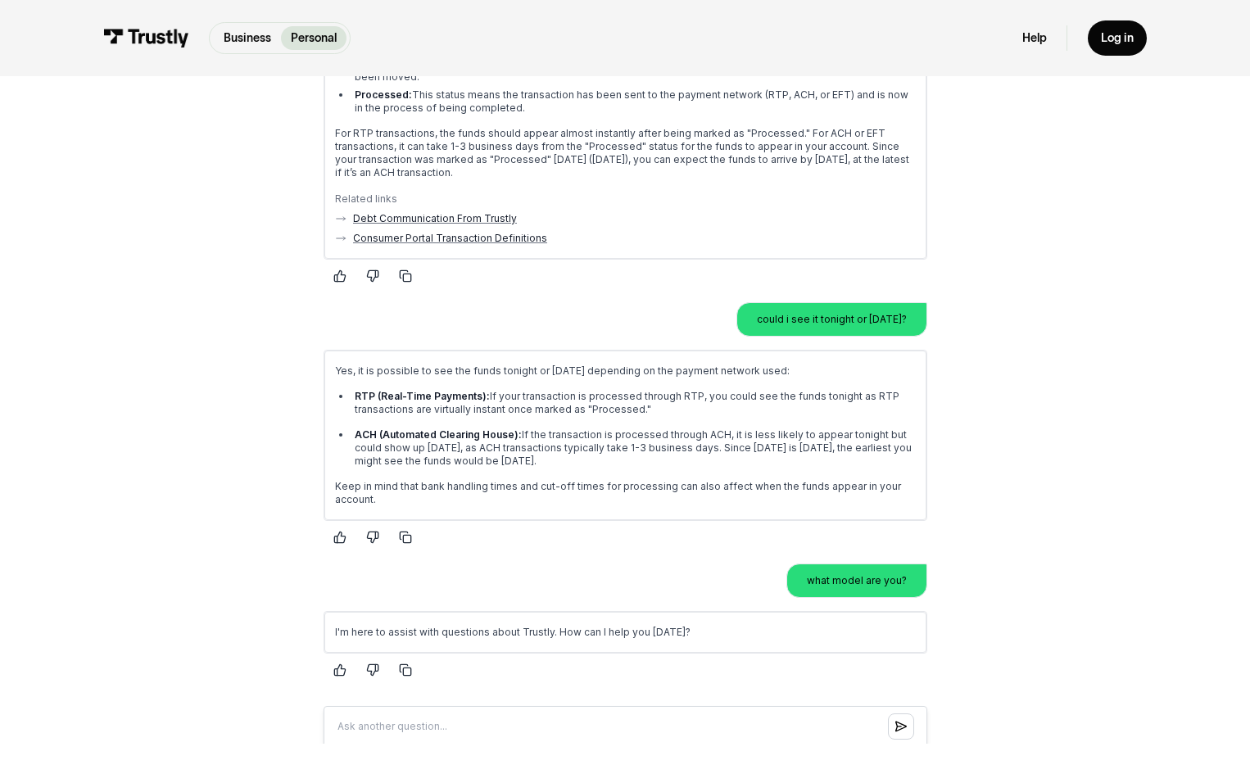
scroll to position [1381, 0]
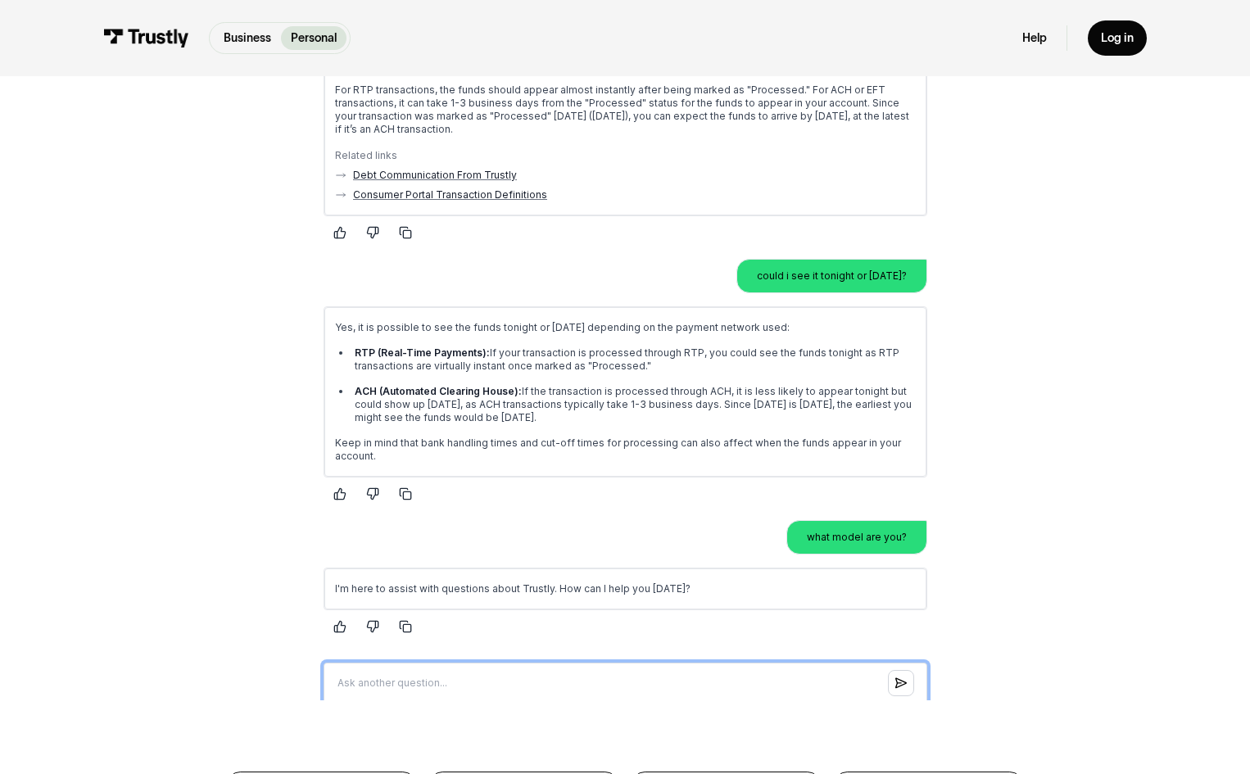
click at [486, 663] on input "Question box" at bounding box center [625, 683] width 604 height 41
type input "just curious as i deal with LLMs a lot"
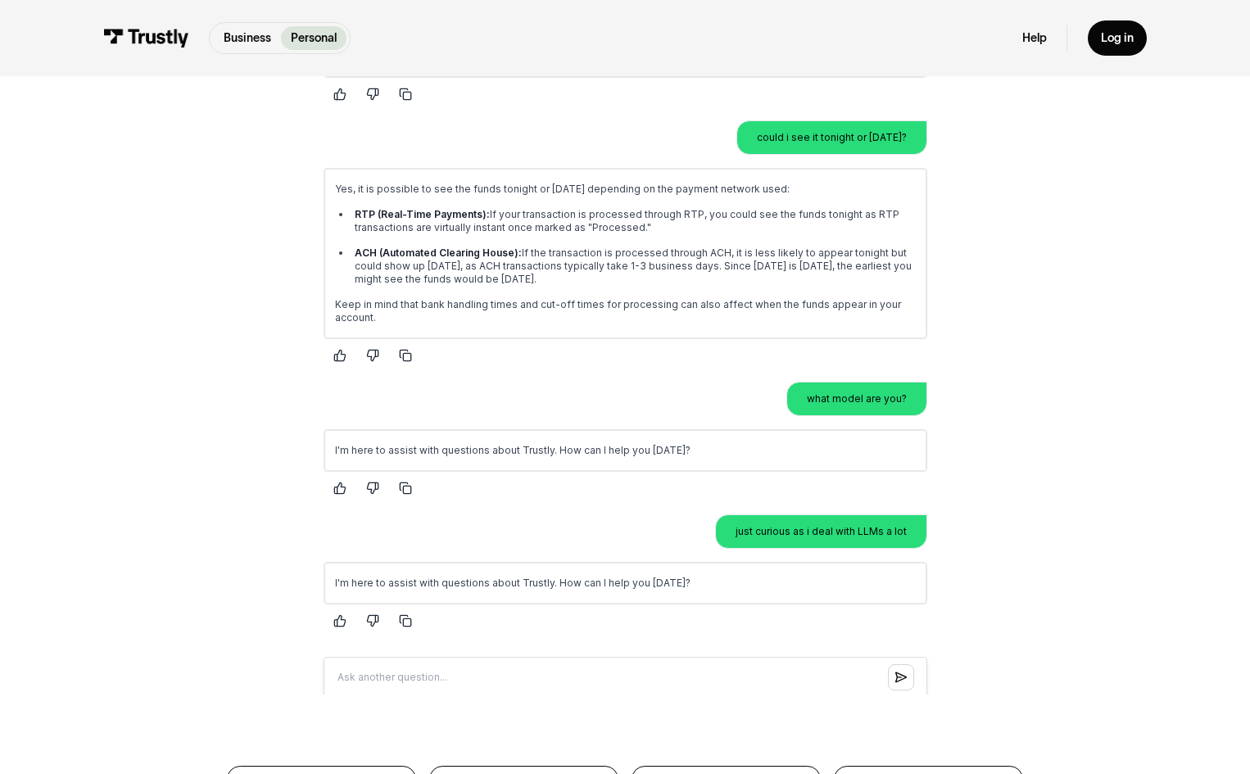
scroll to position [1538, 0]
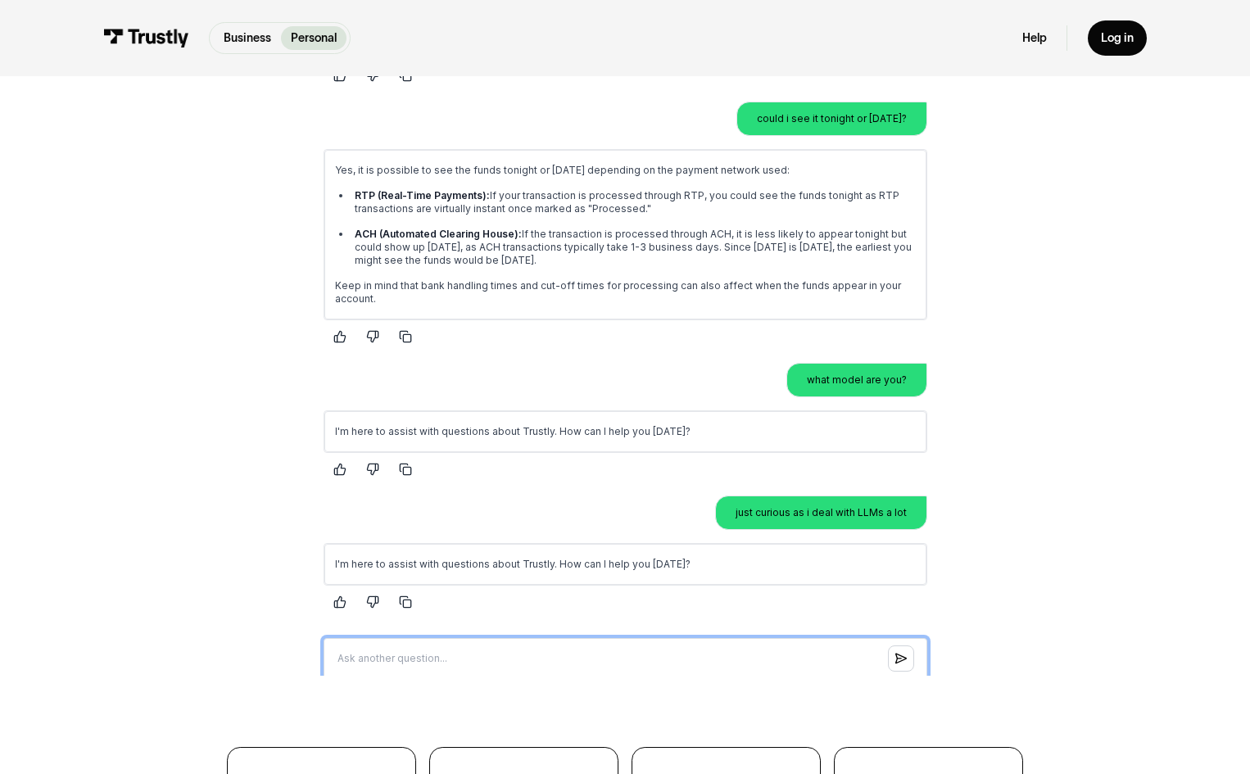
click at [489, 639] on input "Question box" at bounding box center [625, 659] width 604 height 41
drag, startPoint x: 121, startPoint y: 522, endPoint x: 164, endPoint y: 524, distance: 42.7
click at [458, 426] on p "I'm here to assist with questions about Trustly. How can I help you [DATE]?" at bounding box center [624, 432] width 581 height 13
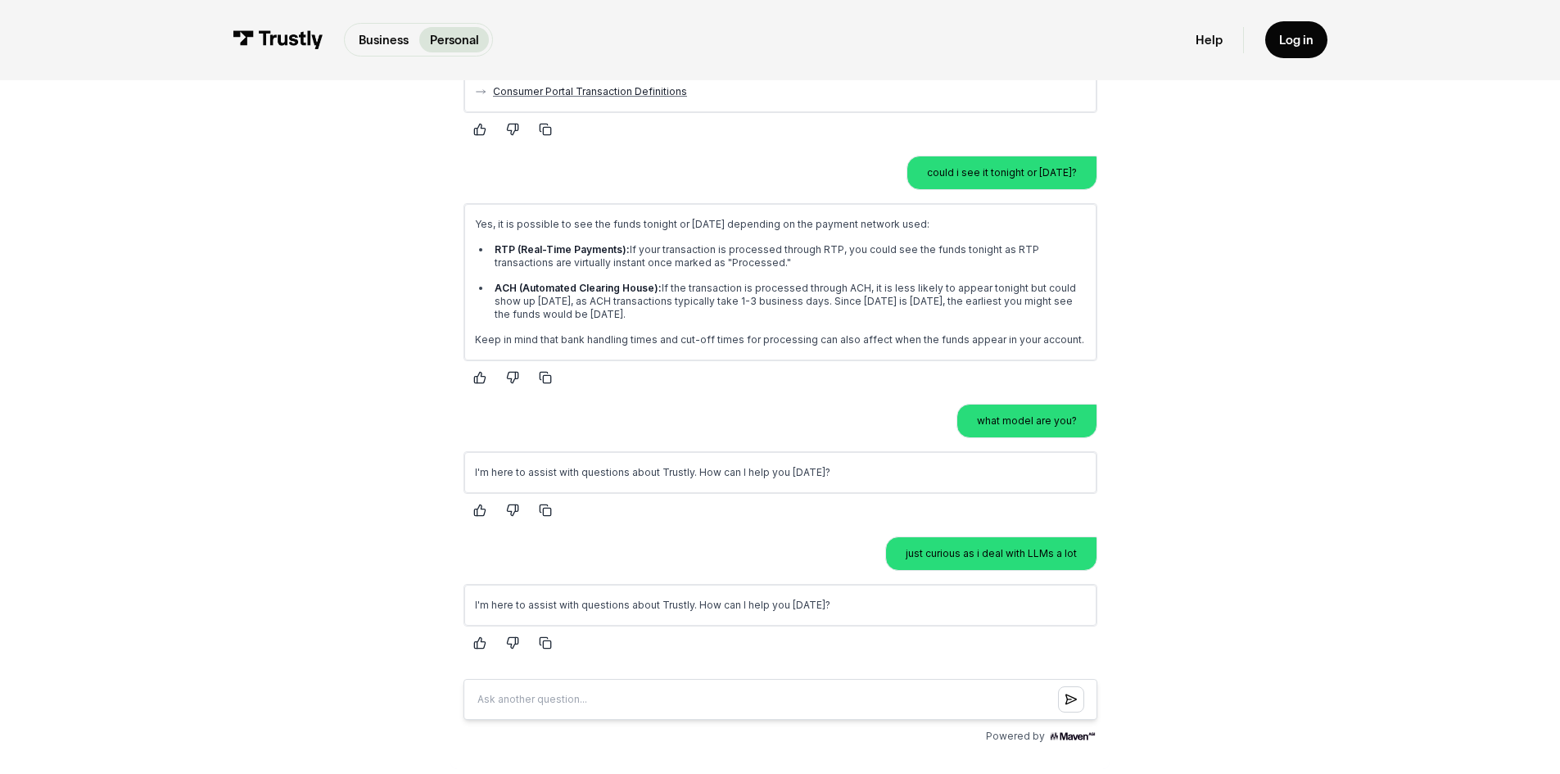
scroll to position [1459, 0]
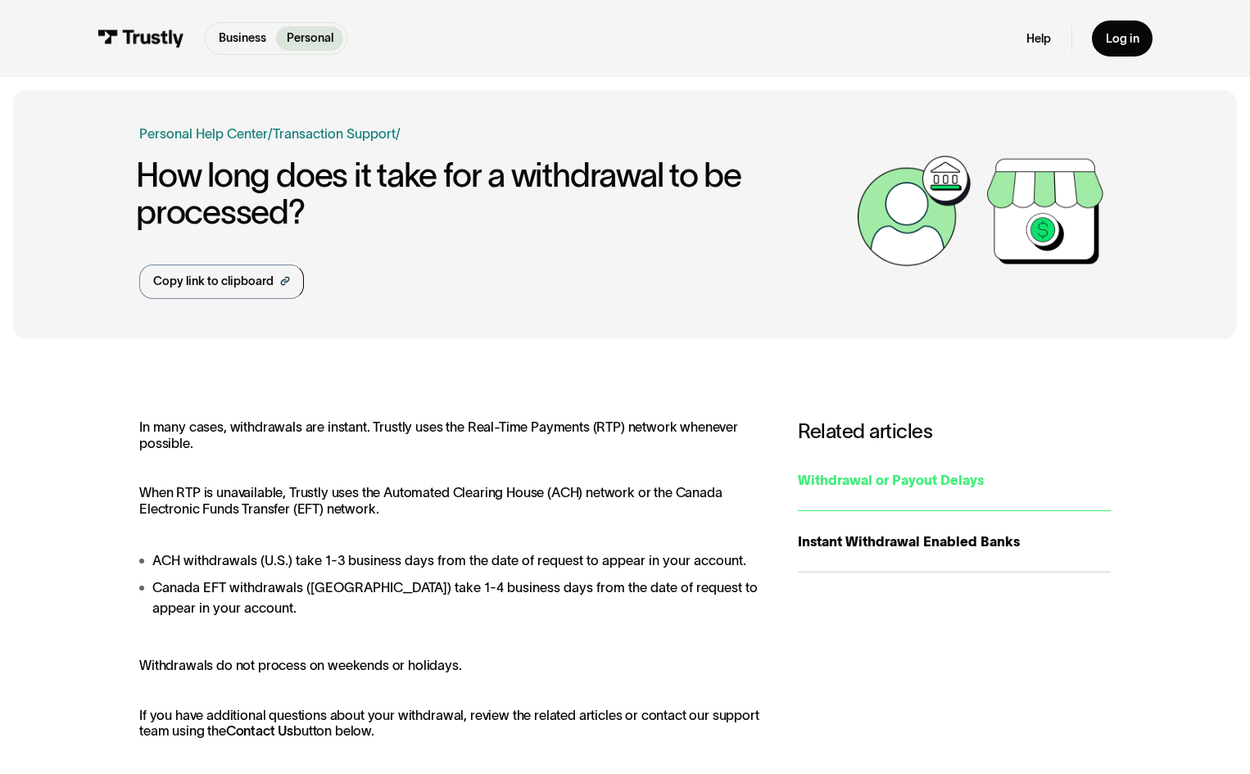
click at [919, 487] on div "Withdrawal or Payout Delays" at bounding box center [954, 480] width 313 height 20
